Goal: Transaction & Acquisition: Subscribe to service/newsletter

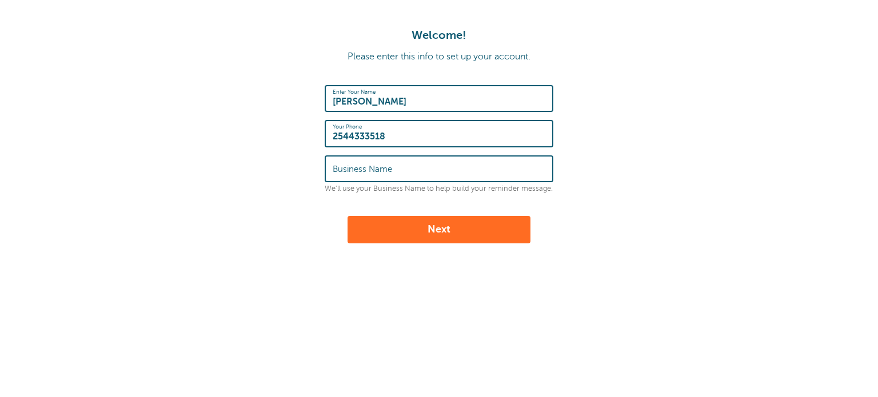
click at [405, 160] on input "Business Name" at bounding box center [439, 169] width 213 height 25
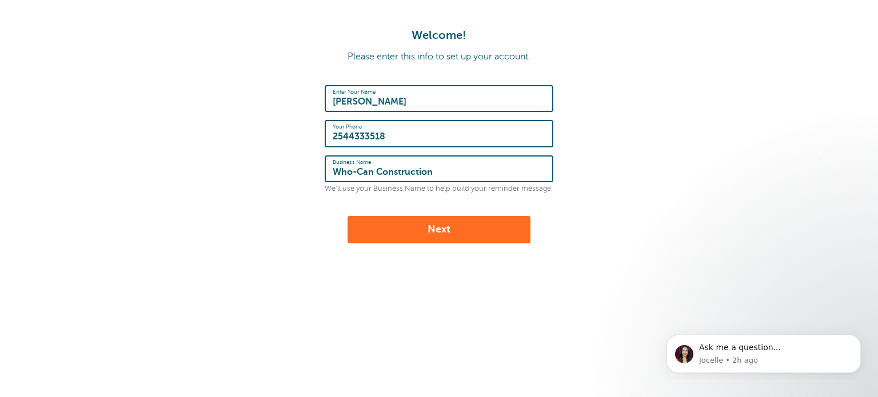
type input "Who-Can Construction"
click at [414, 230] on button "Next" at bounding box center [439, 229] width 183 height 27
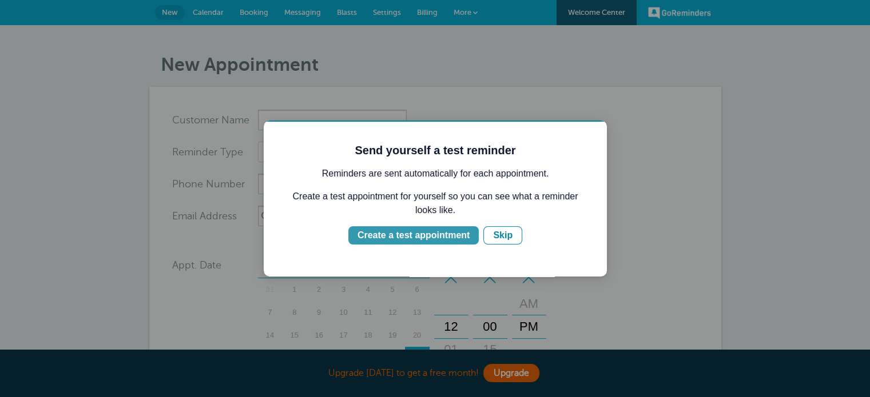
click at [460, 237] on div "Create a test appointment" at bounding box center [413, 236] width 112 height 14
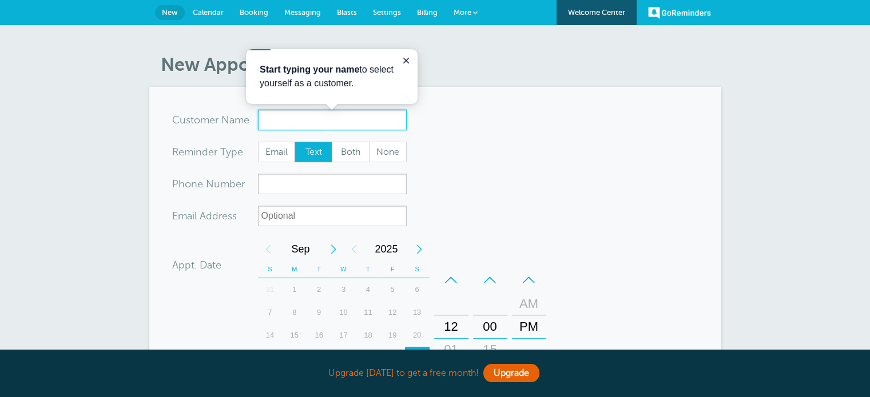
click at [317, 119] on input "x-no-autofill" at bounding box center [332, 120] width 149 height 21
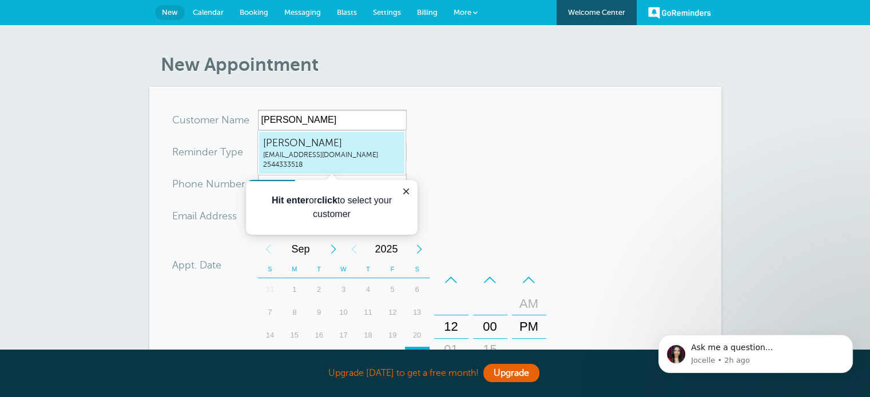
type input "HannaMcGrathwhocanllc@gmail.com2544333518"
type input "Hanna McGrath"
type input "2544333518"
type input "[EMAIL_ADDRESS][DOMAIN_NAME]"
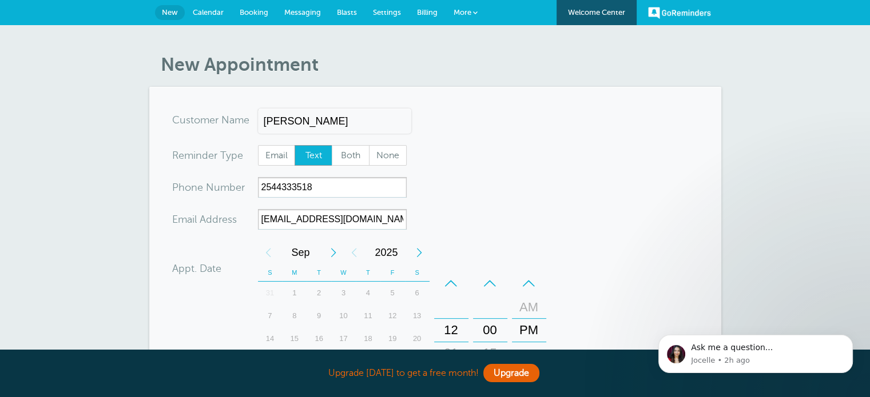
scroll to position [381, 0]
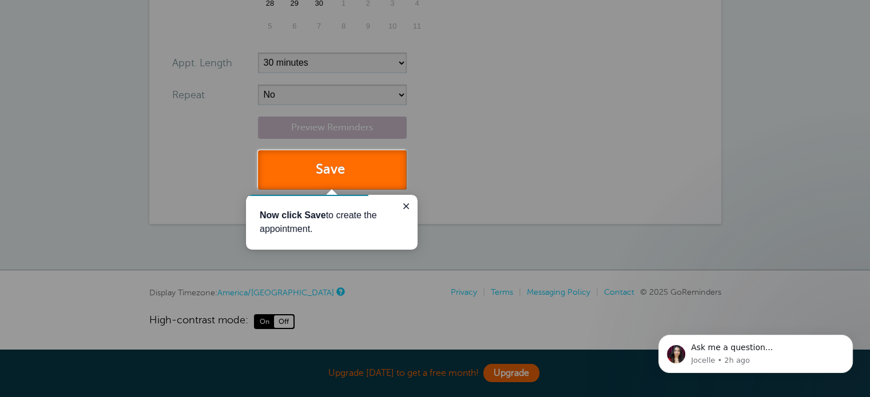
click at [328, 180] on button "Save" at bounding box center [332, 169] width 149 height 39
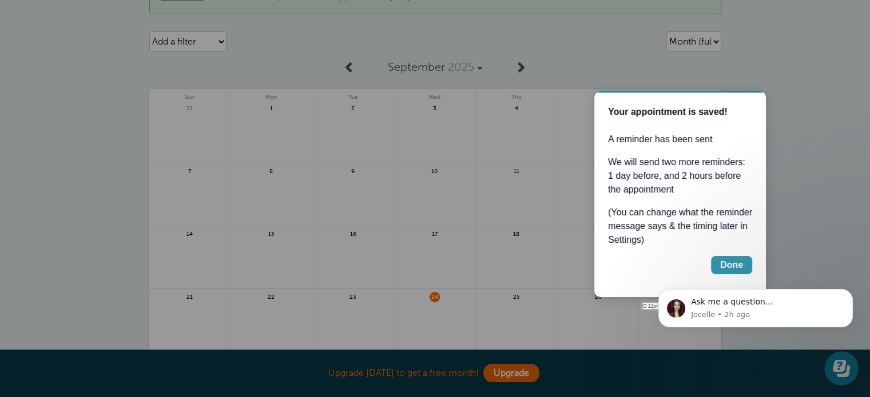
click at [734, 261] on div "Done" at bounding box center [731, 265] width 23 height 14
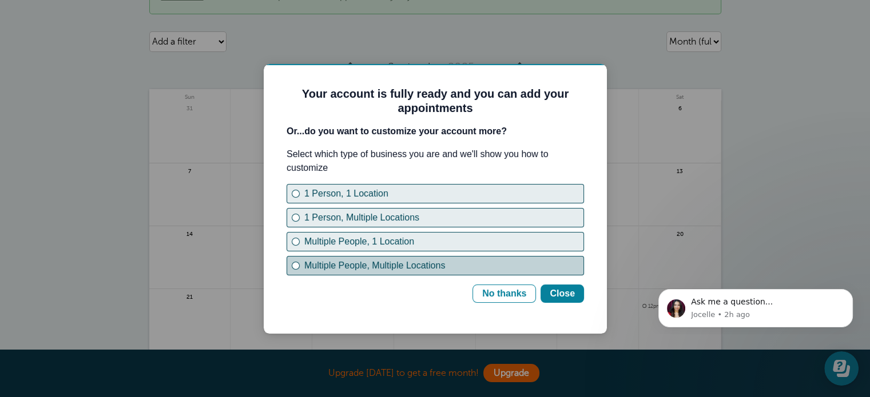
click at [478, 265] on div "Multiple People, Multiple Locations" at bounding box center [443, 266] width 279 height 14
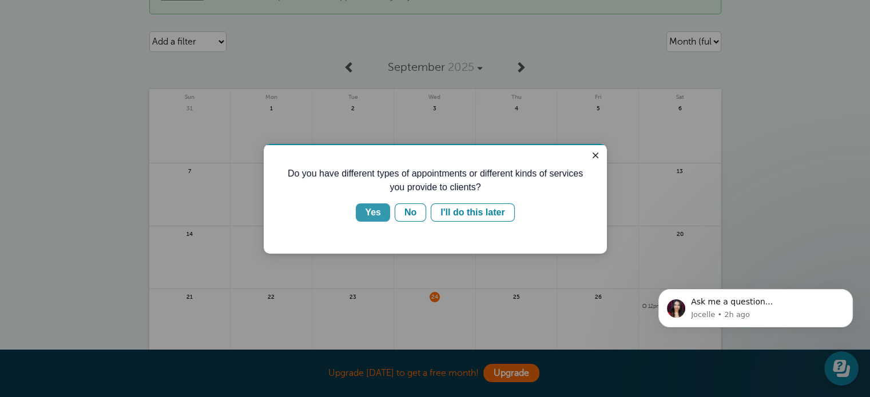
click at [386, 212] on button "Yes" at bounding box center [373, 213] width 34 height 18
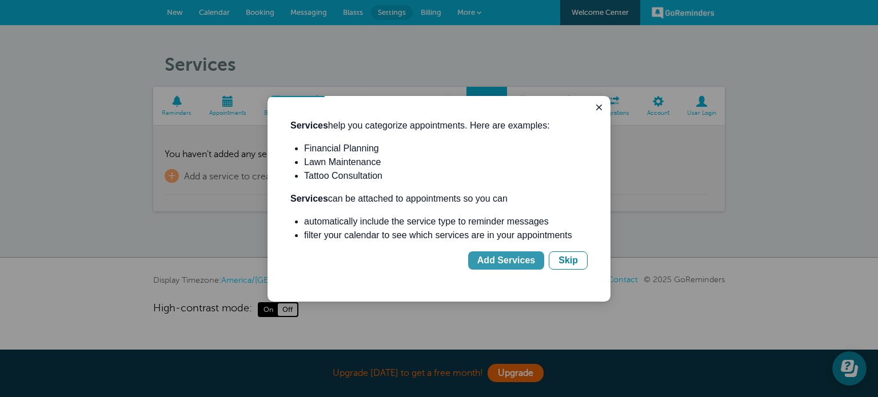
click at [512, 262] on div "Add Services" at bounding box center [506, 261] width 58 height 14
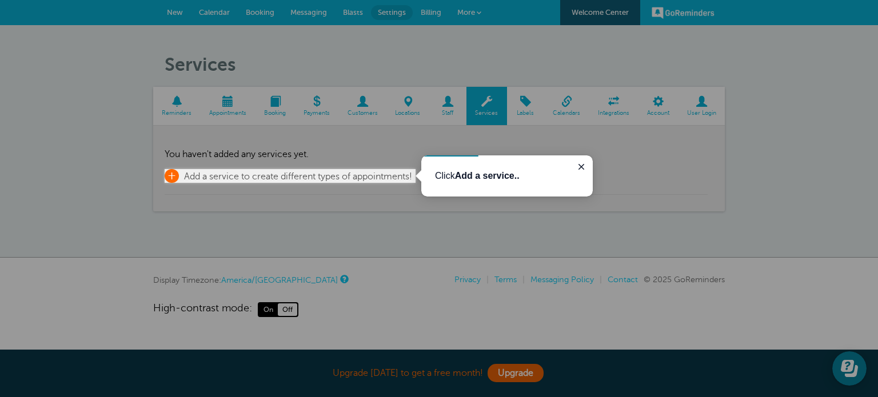
click at [362, 182] on link "+ Add a service to create different types of appointments!" at bounding box center [289, 176] width 248 height 14
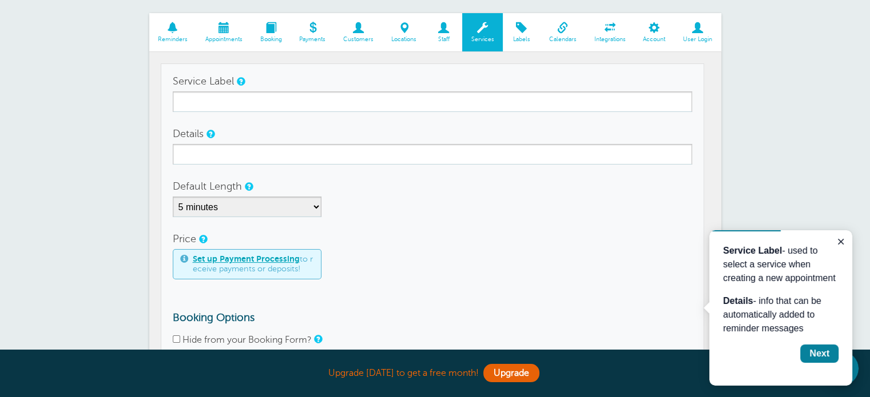
scroll to position [85, 0]
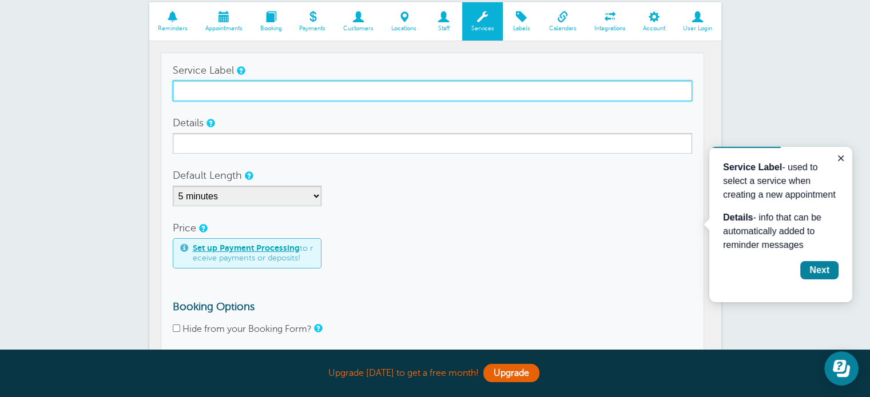
click at [206, 97] on input "Service Label" at bounding box center [432, 91] width 519 height 21
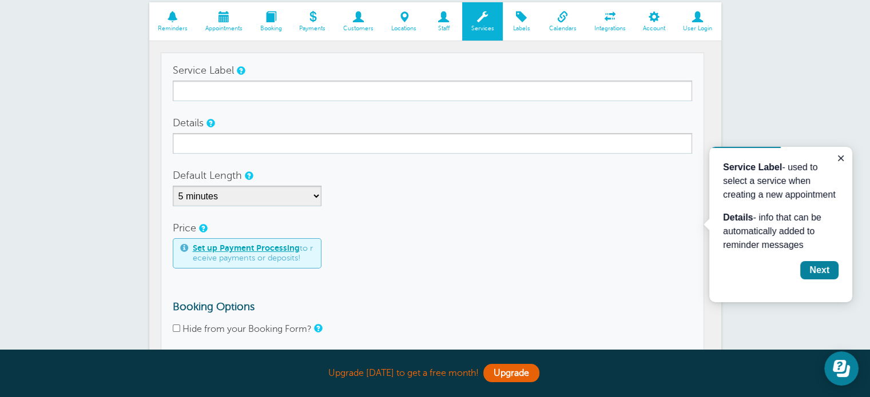
click at [205, 22] on link "Appointments" at bounding box center [223, 21] width 55 height 38
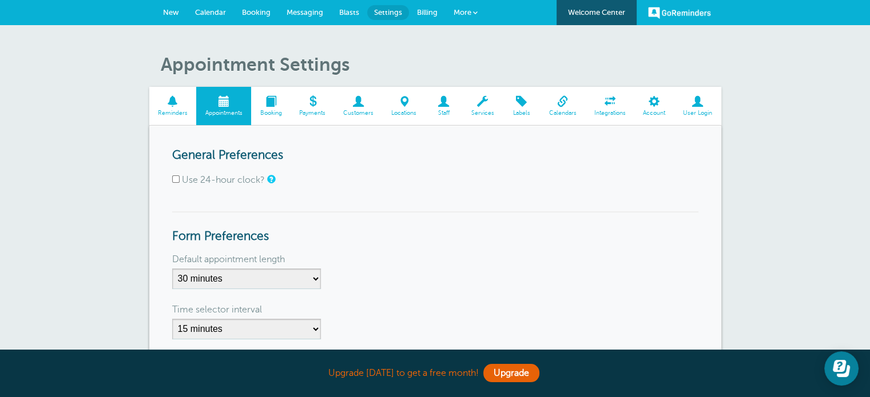
click at [172, 118] on link "Reminders" at bounding box center [172, 106] width 47 height 38
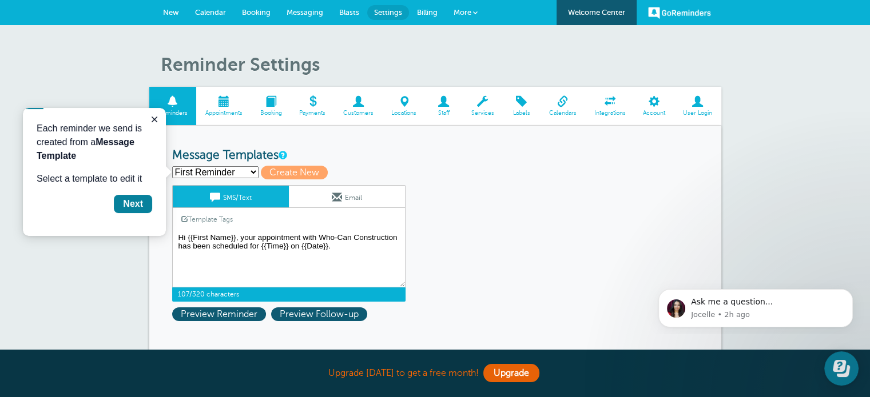
drag, startPoint x: 332, startPoint y: 246, endPoint x: 247, endPoint y: 237, distance: 85.0
click at [247, 237] on textarea "Hi {{First Name}}, your appointment with Who-Can Construction has been schedule…" at bounding box center [288, 258] width 233 height 57
click at [337, 253] on textarea "Hi {{First Name}}, your appointment with Who-Can Construction has been schedule…" at bounding box center [288, 258] width 233 height 57
click at [199, 169] on select "First Reminder Second Reminder Third Reminder Create new..." at bounding box center [215, 172] width 86 height 12
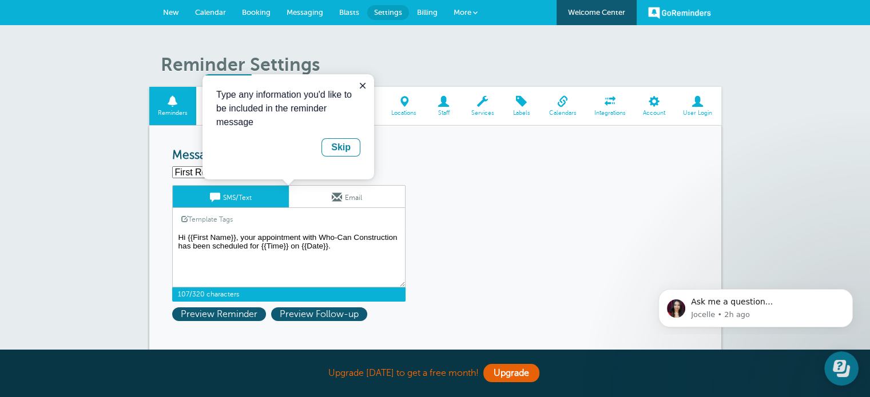
click at [240, 240] on textarea "Hi {{First Name}}, your appointment with Who-Can Construction has been schedule…" at bounding box center [288, 258] width 233 height 57
drag, startPoint x: 301, startPoint y: 233, endPoint x: 256, endPoint y: 229, distance: 45.3
click at [256, 230] on textarea "Hi {{First Name}}, your appointment with Who-Can Construction has been schedule…" at bounding box center [288, 258] width 233 height 57
click at [354, 246] on textarea "Hi {{First Name}}, your appointment with Who-Can Construction has been schedule…" at bounding box center [288, 258] width 233 height 57
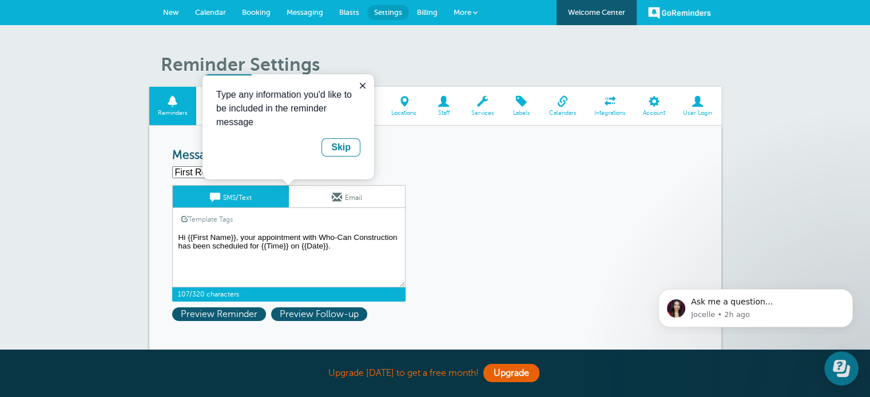
drag, startPoint x: 330, startPoint y: 246, endPoint x: 270, endPoint y: 240, distance: 60.9
click at [270, 240] on textarea "Hi {{First Name}}, your appointment with Who-Can Construction has been schedule…" at bounding box center [288, 258] width 233 height 57
click at [359, 253] on textarea "Hi {{First Name}}, your appointment with Who-Can Construction has been schedule…" at bounding box center [288, 258] width 233 height 57
click at [345, 150] on div "Skip" at bounding box center [340, 148] width 19 height 14
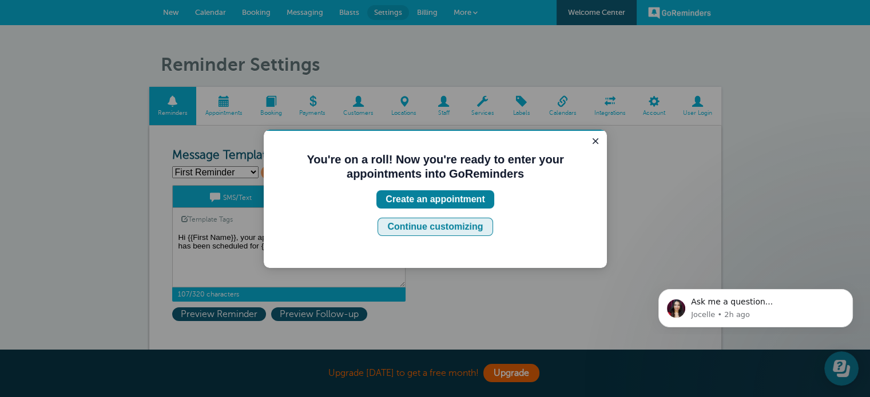
click at [435, 232] on div "Continue customizing" at bounding box center [434, 227] width 95 height 14
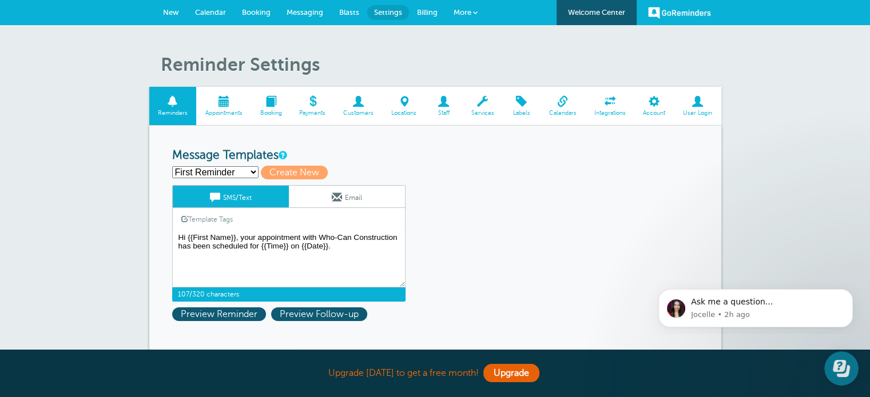
click at [274, 114] on span "Booking" at bounding box center [271, 113] width 28 height 7
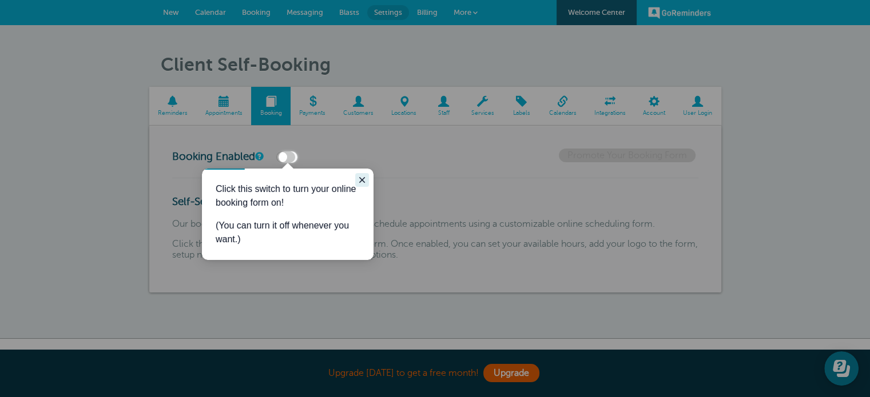
click at [355, 180] on button "Close guide" at bounding box center [362, 180] width 14 height 14
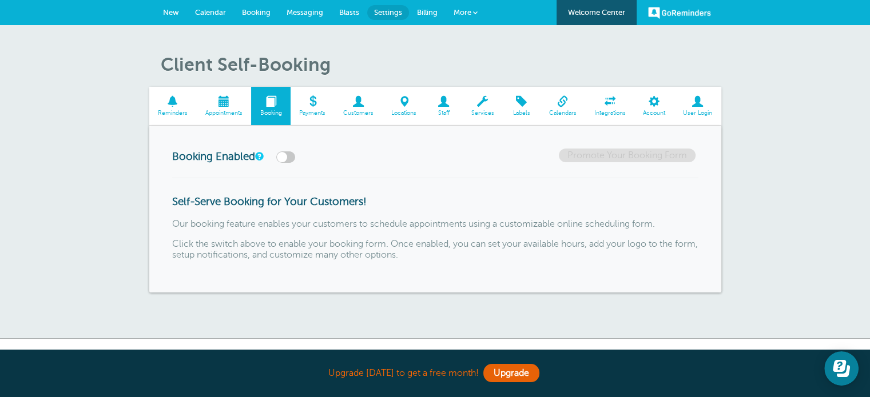
click at [328, 114] on span "Payments" at bounding box center [312, 113] width 33 height 7
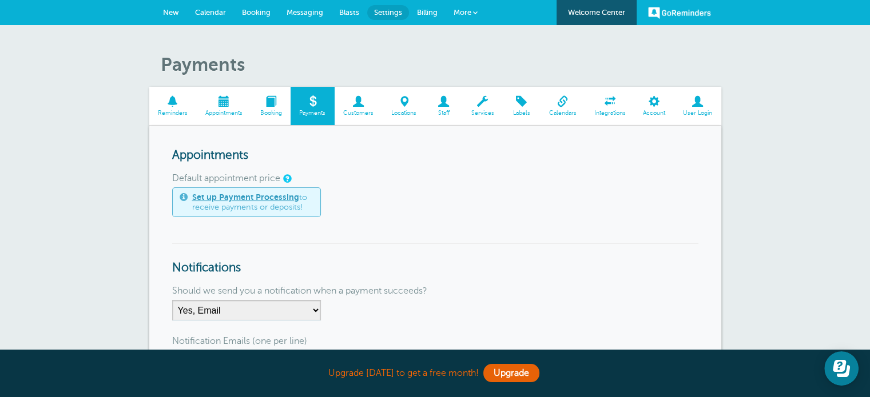
click at [370, 110] on span "Customers" at bounding box center [358, 113] width 37 height 7
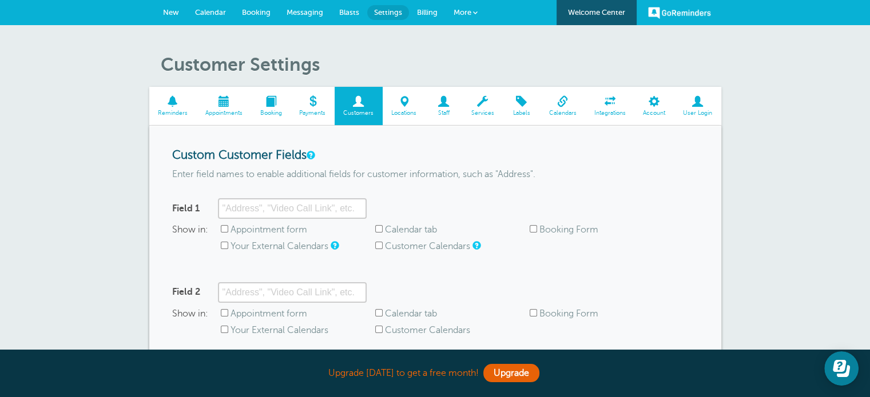
click at [436, 100] on body "Upgrade today to get a free month! Upgrade GoReminders Welcome Center New Calen…" at bounding box center [435, 308] width 870 height 616
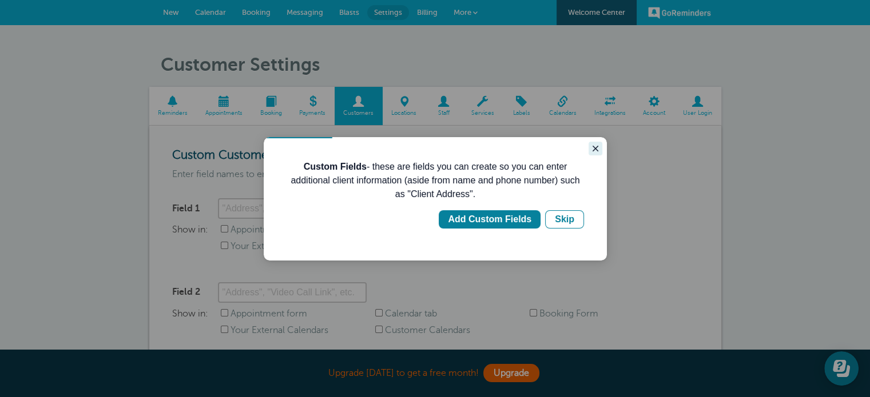
click at [592, 146] on icon "Close guide" at bounding box center [595, 148] width 9 height 9
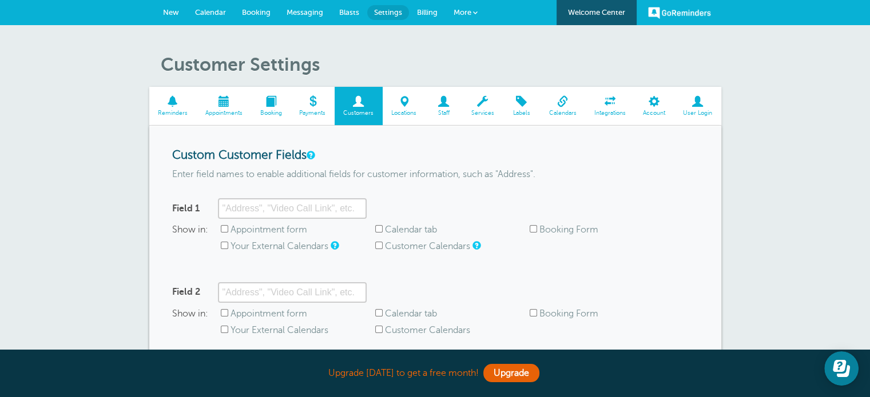
click at [411, 114] on span "Locations" at bounding box center [403, 113] width 31 height 7
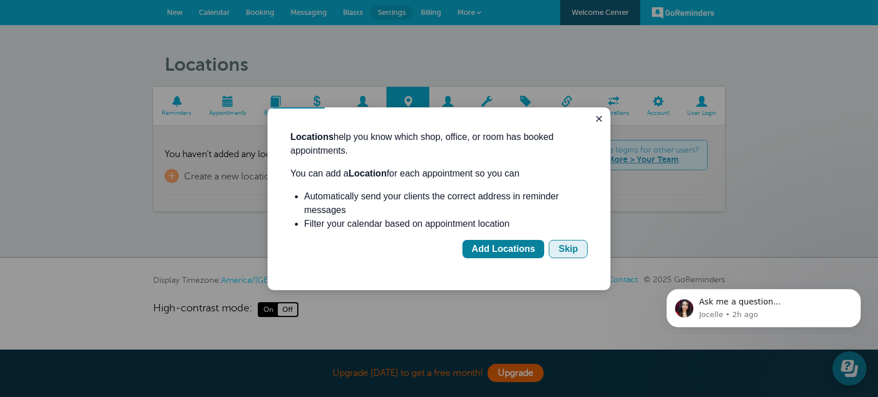
click at [571, 256] on button "Skip" at bounding box center [568, 249] width 39 height 18
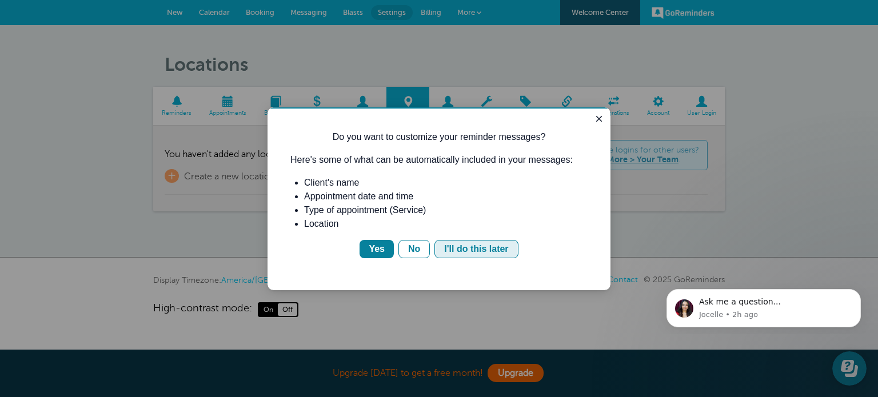
click at [460, 254] on div "I'll do this later" at bounding box center [476, 249] width 64 height 14
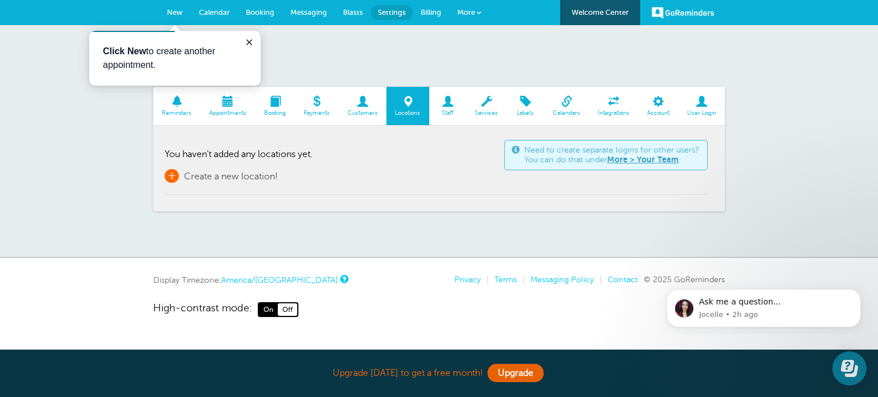
click at [221, 174] on span "Create a new location!" at bounding box center [231, 177] width 94 height 10
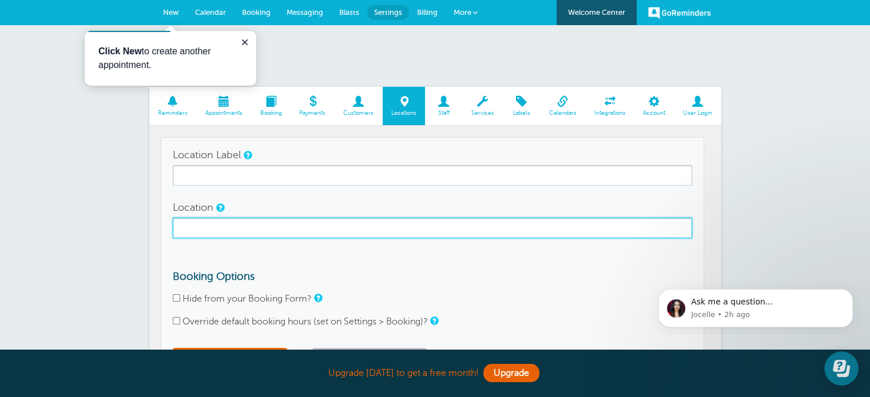
click at [266, 230] on input "Location" at bounding box center [432, 228] width 519 height 21
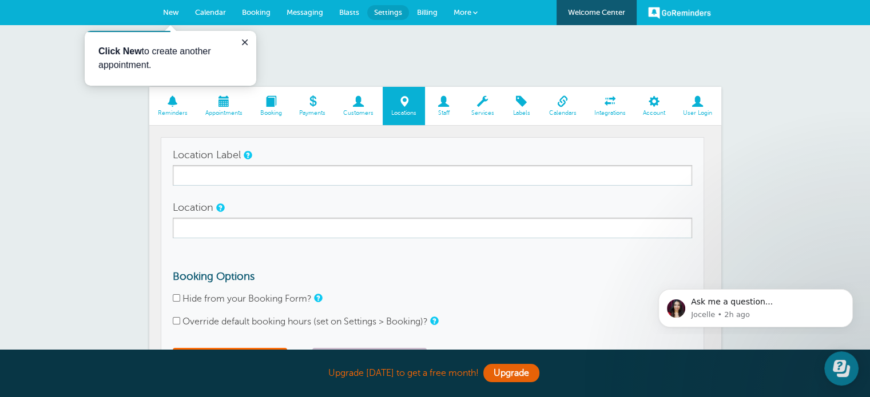
click at [701, 99] on span at bounding box center [697, 101] width 47 height 11
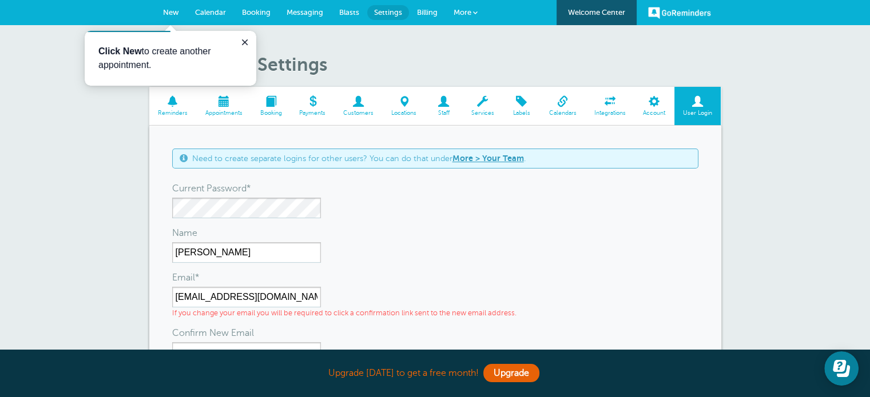
click at [641, 107] on link "Account" at bounding box center [654, 106] width 40 height 38
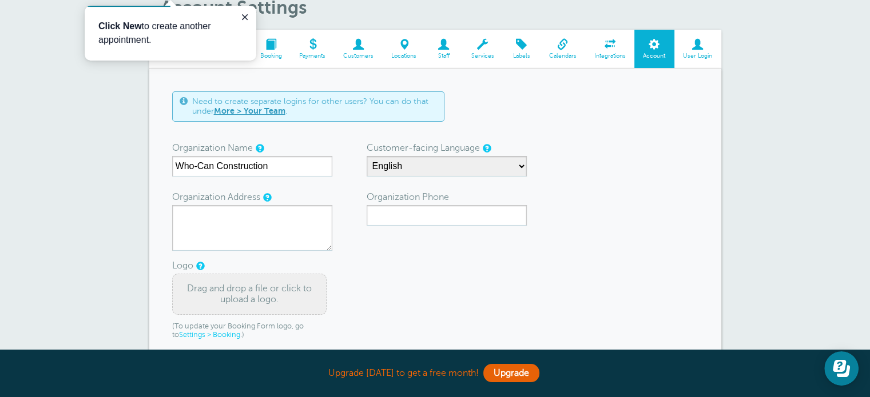
scroll to position [114, 0]
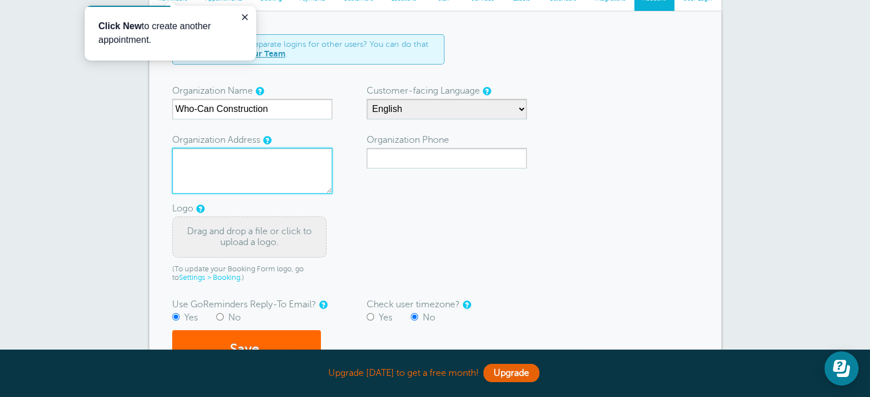
click at [265, 172] on textarea "Organization Address" at bounding box center [252, 171] width 160 height 46
type textarea "[STREET_ADDRESS]"
click at [245, 237] on div "Drag and drop a file or click to upload a logo." at bounding box center [249, 237] width 154 height 41
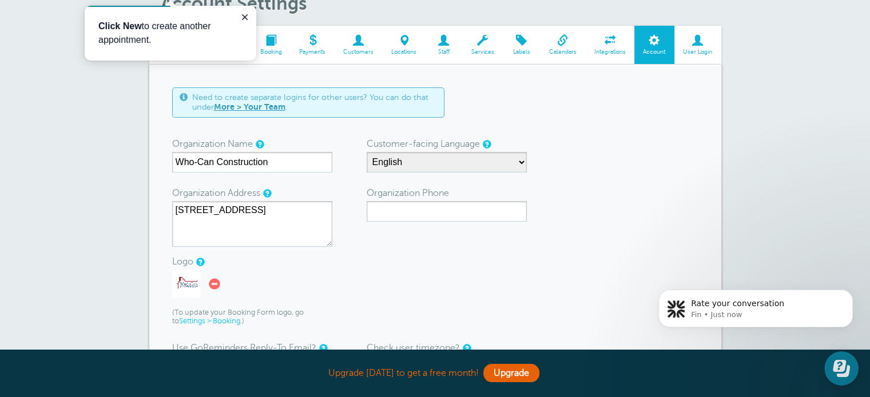
scroll to position [0, 0]
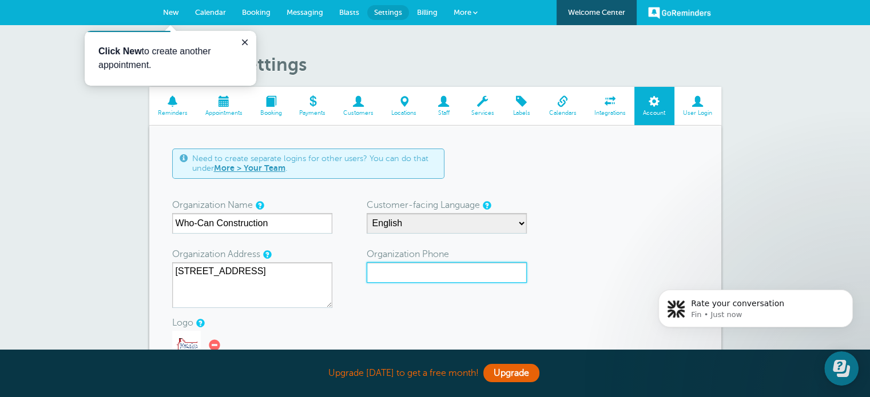
click at [462, 269] on input "Organization Phone" at bounding box center [446, 272] width 160 height 21
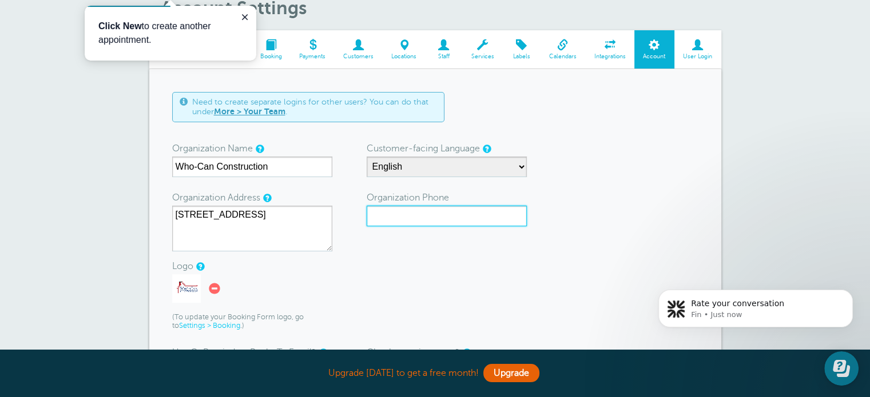
scroll to position [114, 0]
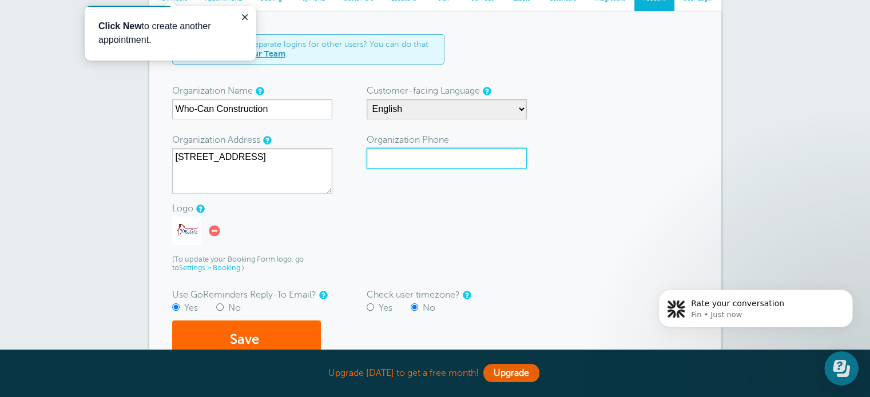
click at [414, 158] on input "Organization Phone" at bounding box center [446, 158] width 160 height 21
type input "8176486033"
click at [458, 195] on form "Need to create separate logins for other users? You can do that under More > Yo…" at bounding box center [435, 197] width 526 height 326
click at [286, 330] on button "Save" at bounding box center [246, 340] width 149 height 39
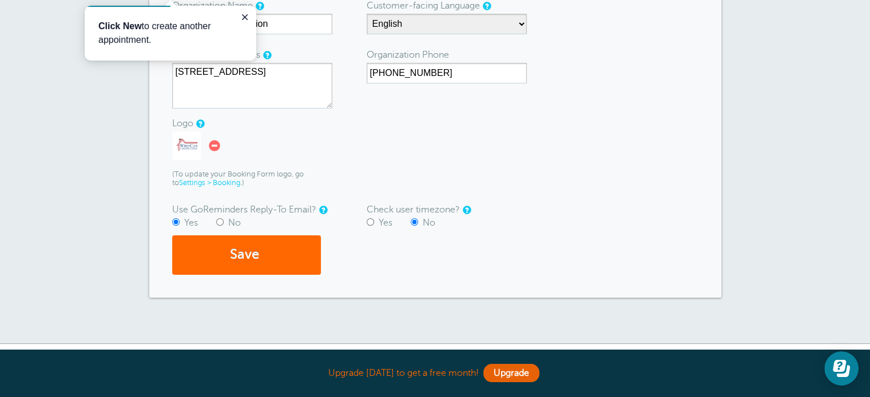
scroll to position [286, 0]
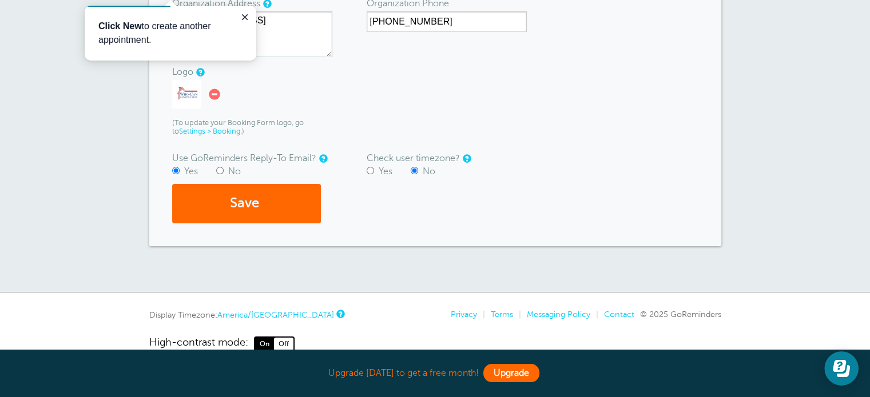
click at [507, 374] on link "Upgrade" at bounding box center [511, 373] width 56 height 18
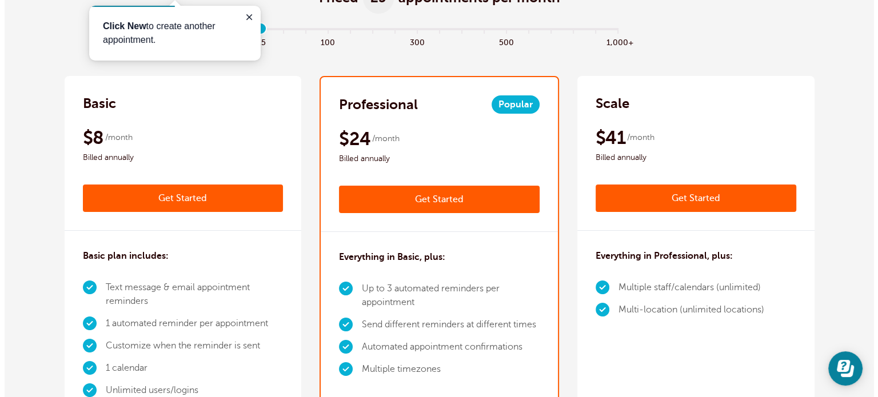
scroll to position [229, 0]
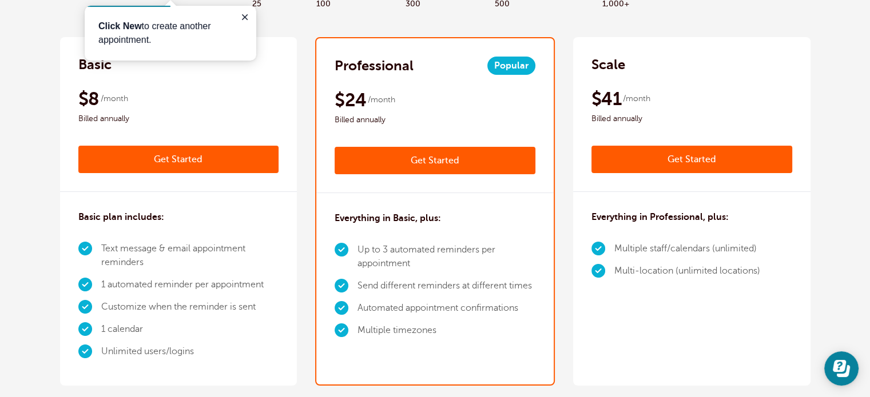
click at [223, 157] on link "Get Started" at bounding box center [178, 159] width 201 height 27
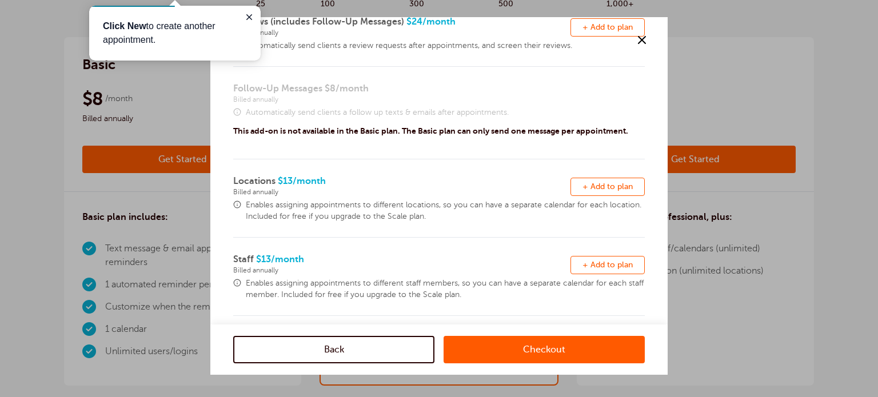
scroll to position [357, 0]
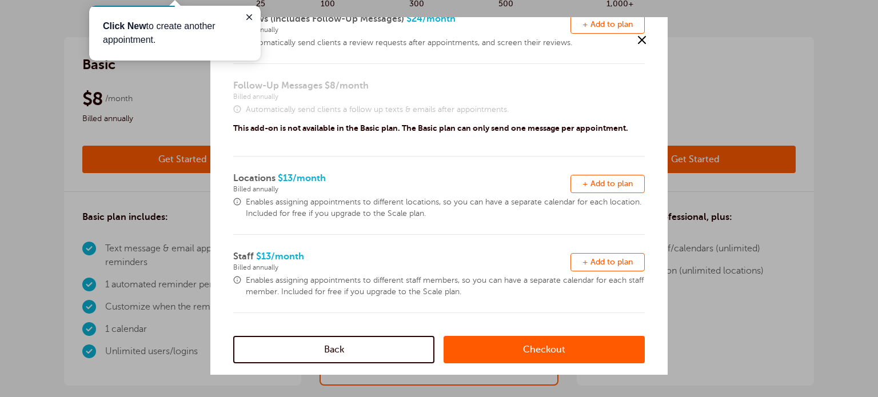
click at [591, 181] on span "+ Add to plan" at bounding box center [608, 184] width 50 height 9
click at [553, 354] on link "Checkout" at bounding box center [544, 349] width 201 height 27
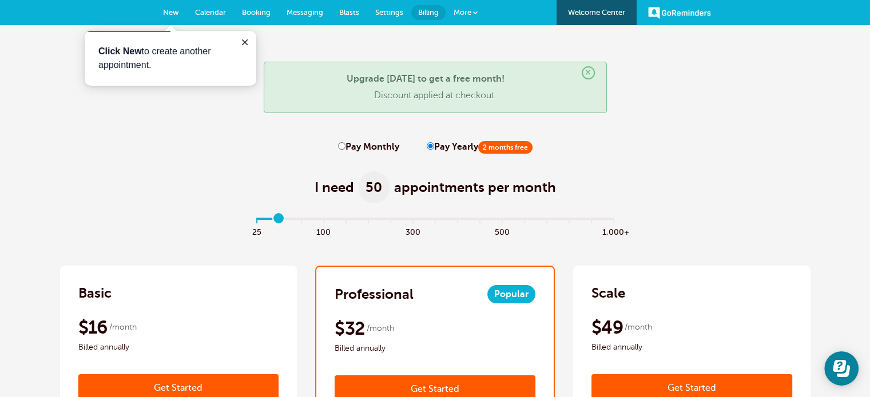
drag, startPoint x: 254, startPoint y: 217, endPoint x: 272, endPoint y: 219, distance: 18.4
type input "1"
click at [272, 220] on input "range" at bounding box center [435, 221] width 370 height 2
click at [242, 47] on button "Close guide" at bounding box center [245, 42] width 14 height 14
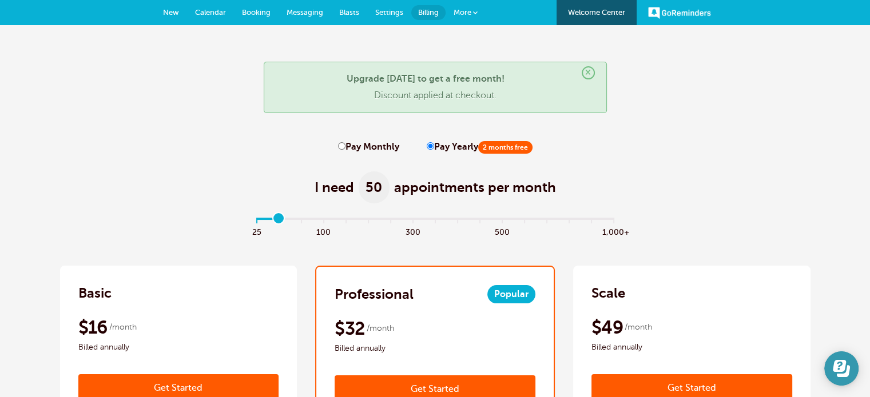
click at [839, 381] on button "Open Learn | Contact Us" at bounding box center [841, 369] width 34 height 34
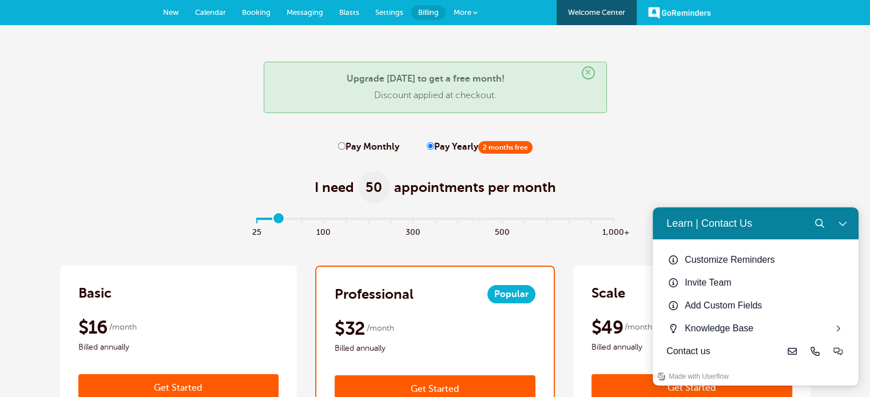
click at [836, 221] on button "Close Learn | Contact Us" at bounding box center [842, 223] width 23 height 23
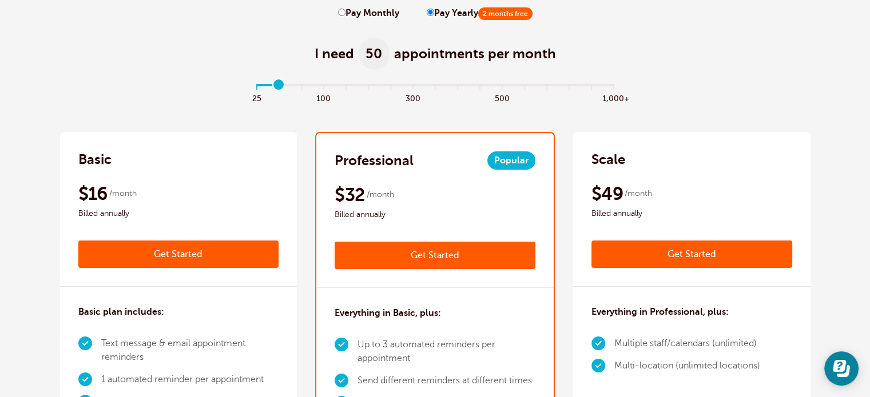
scroll to position [114, 0]
